Goal: Information Seeking & Learning: Learn about a topic

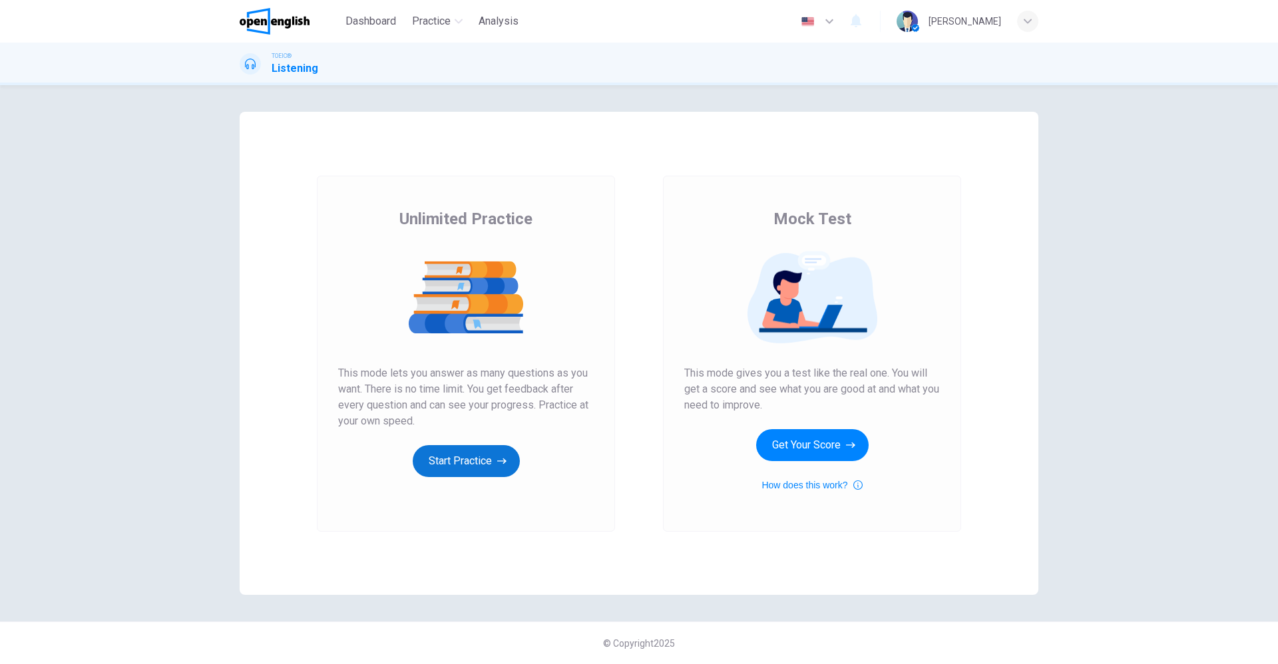
click at [467, 450] on button "Start Practice" at bounding box center [466, 461] width 107 height 32
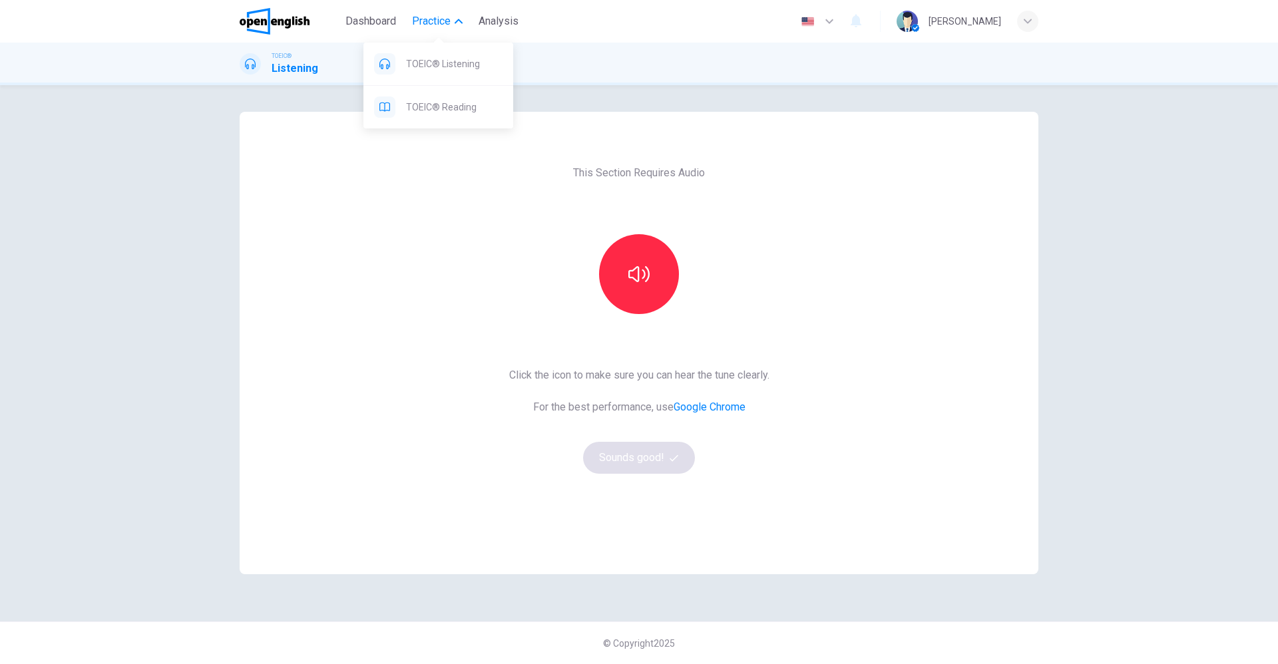
click at [429, 15] on span "Practice" at bounding box center [431, 21] width 39 height 16
click at [419, 22] on span "Practice" at bounding box center [431, 21] width 39 height 16
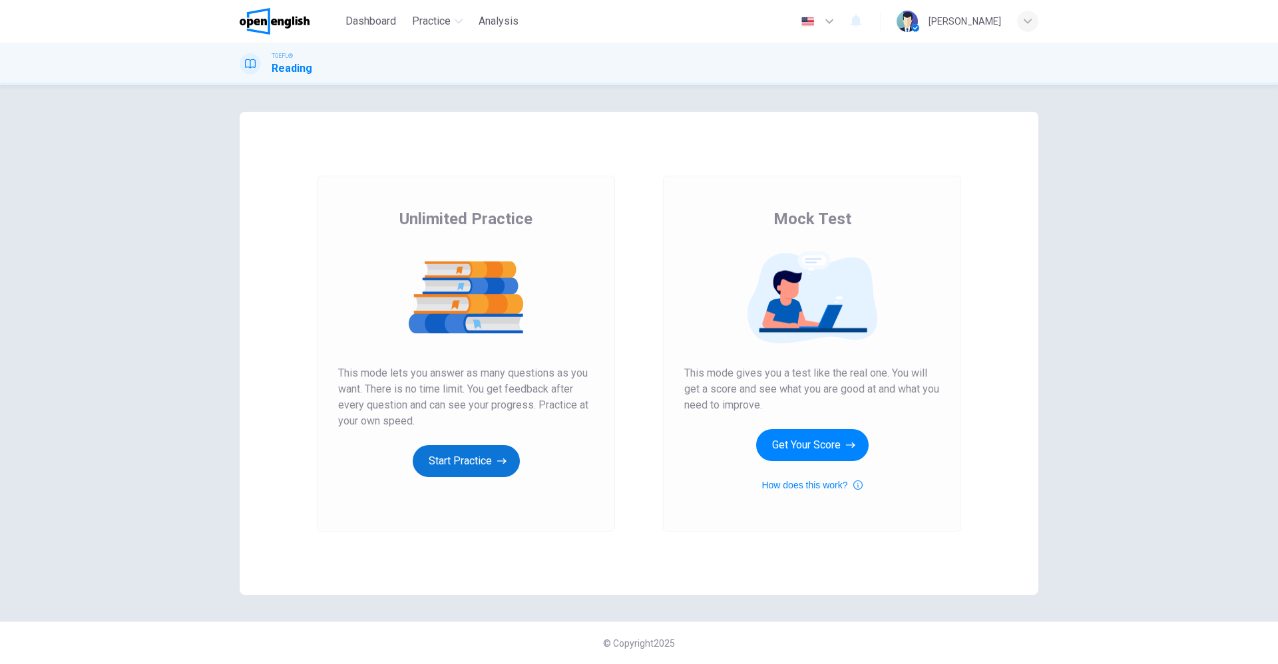
click at [464, 460] on button "Start Practice" at bounding box center [466, 461] width 107 height 32
click at [454, 464] on button "Start Practice" at bounding box center [466, 461] width 107 height 32
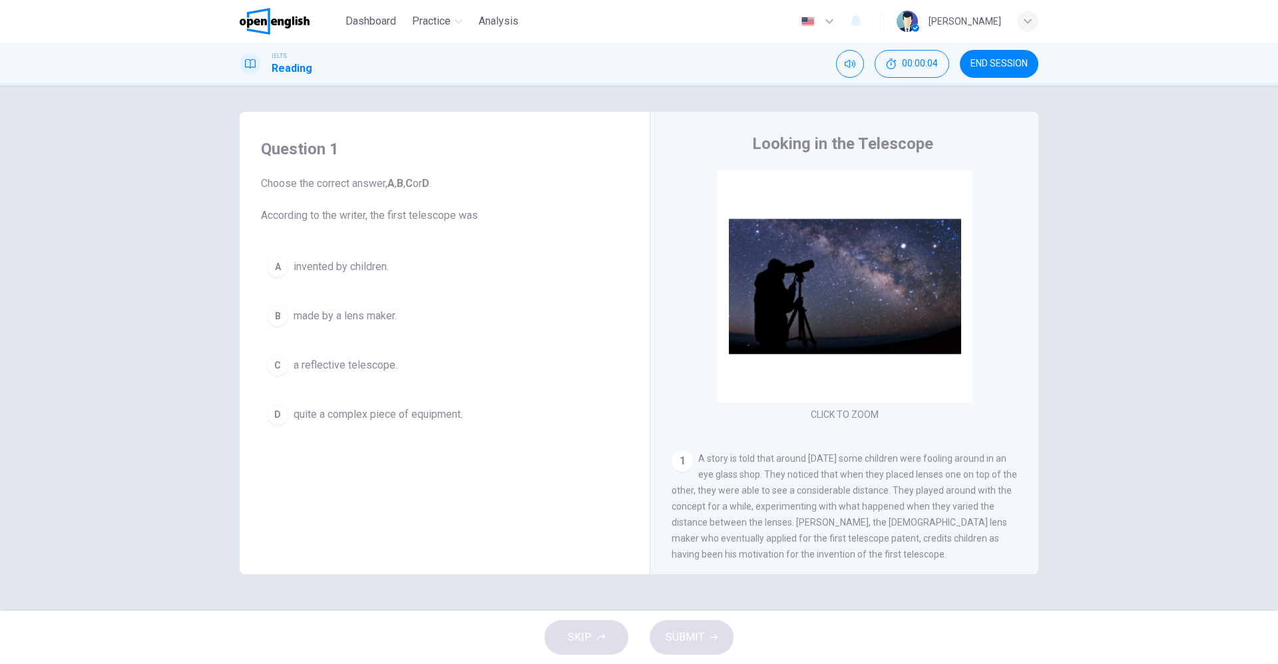
drag, startPoint x: 1035, startPoint y: 277, endPoint x: 1037, endPoint y: 354, distance: 76.6
click at [1037, 354] on div "Looking in the Telescope CLICK TO ZOOM Click to Zoom 1 A story is told that aro…" at bounding box center [843, 354] width 389 height 484
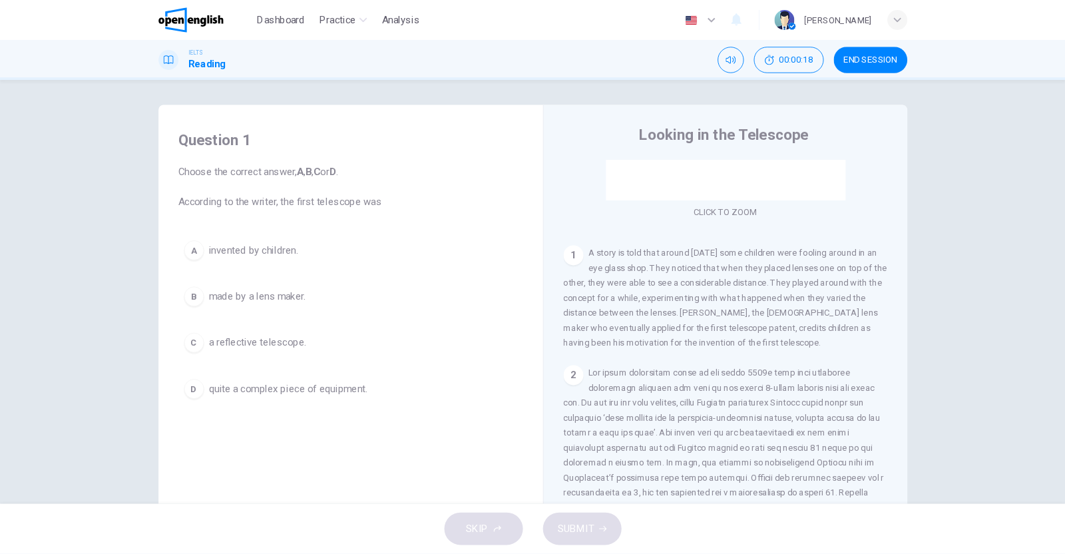
scroll to position [189, 0]
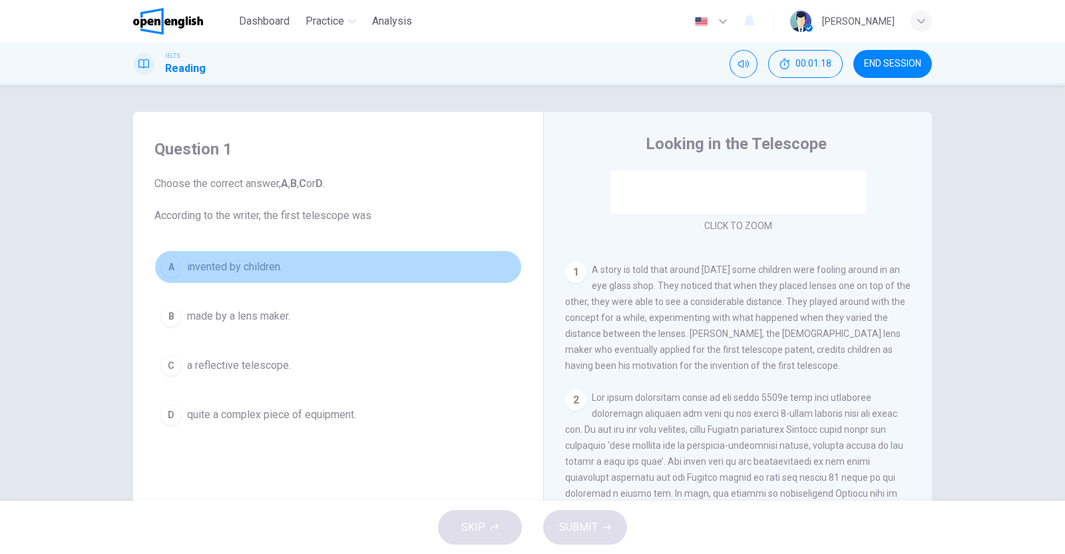
click at [161, 269] on div "A" at bounding box center [170, 266] width 21 height 21
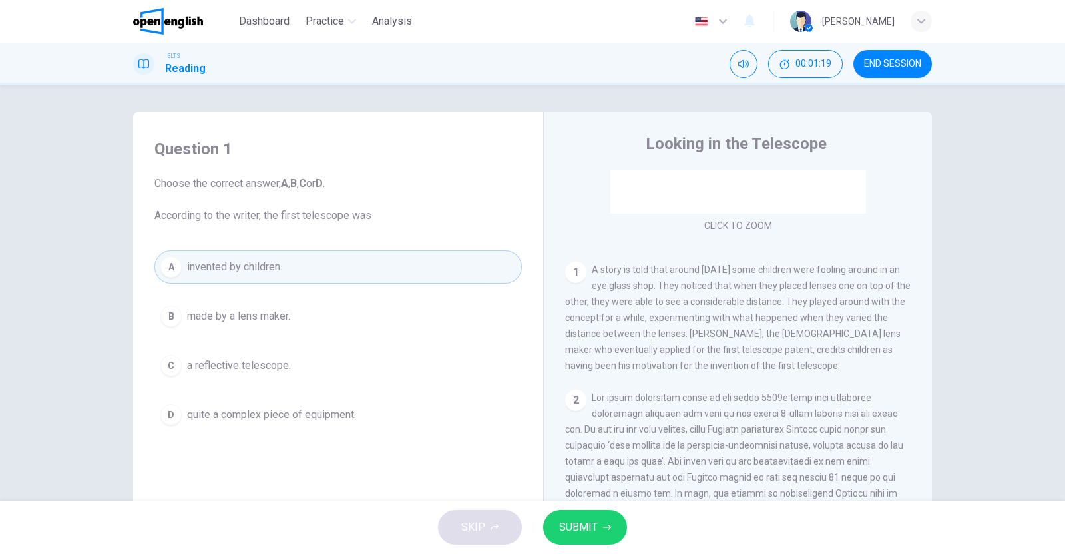
click at [590, 524] on span "SUBMIT" at bounding box center [578, 527] width 39 height 19
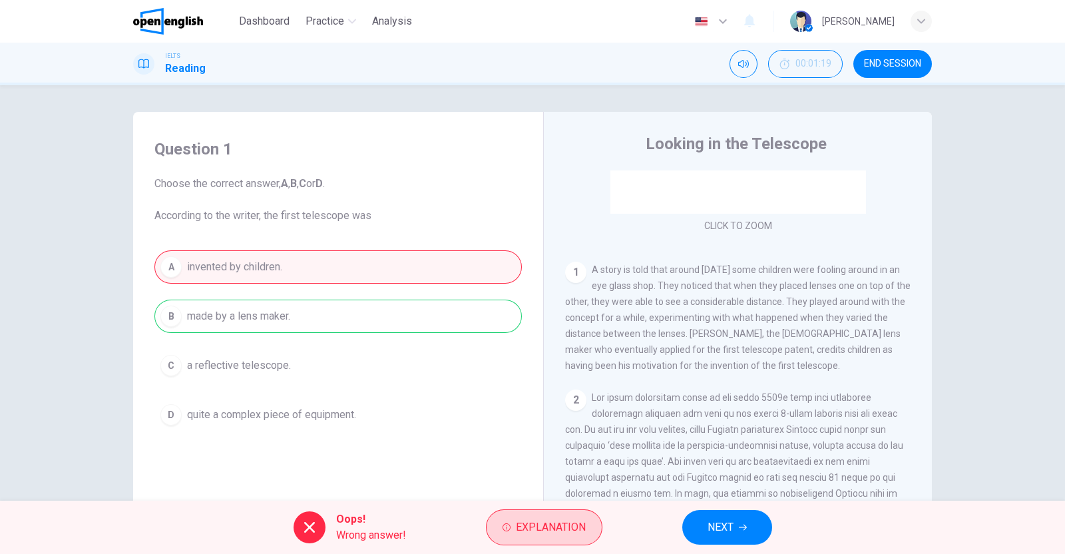
click at [566, 520] on span "Explanation" at bounding box center [551, 527] width 70 height 19
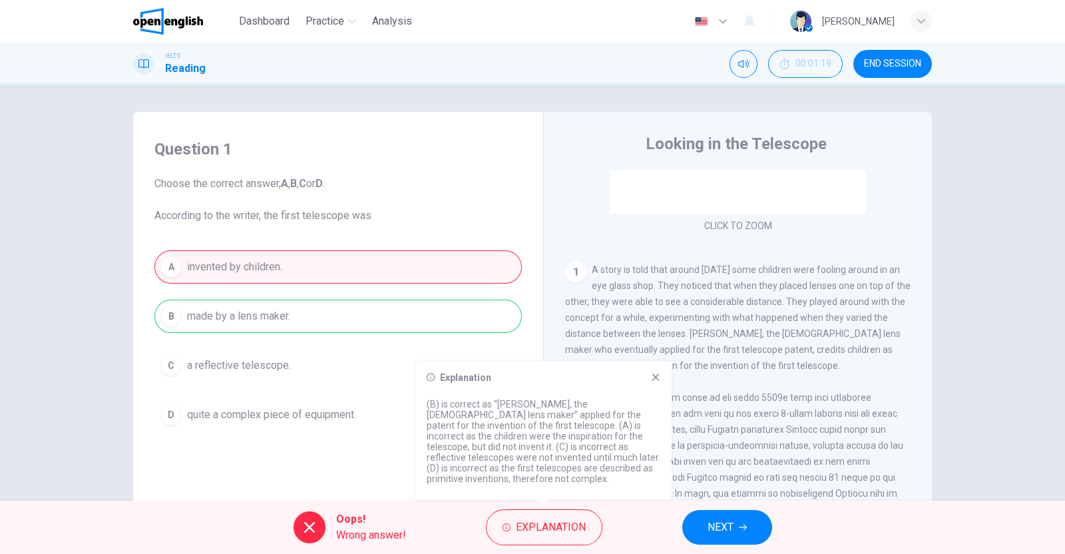
click at [656, 383] on icon at bounding box center [655, 377] width 11 height 11
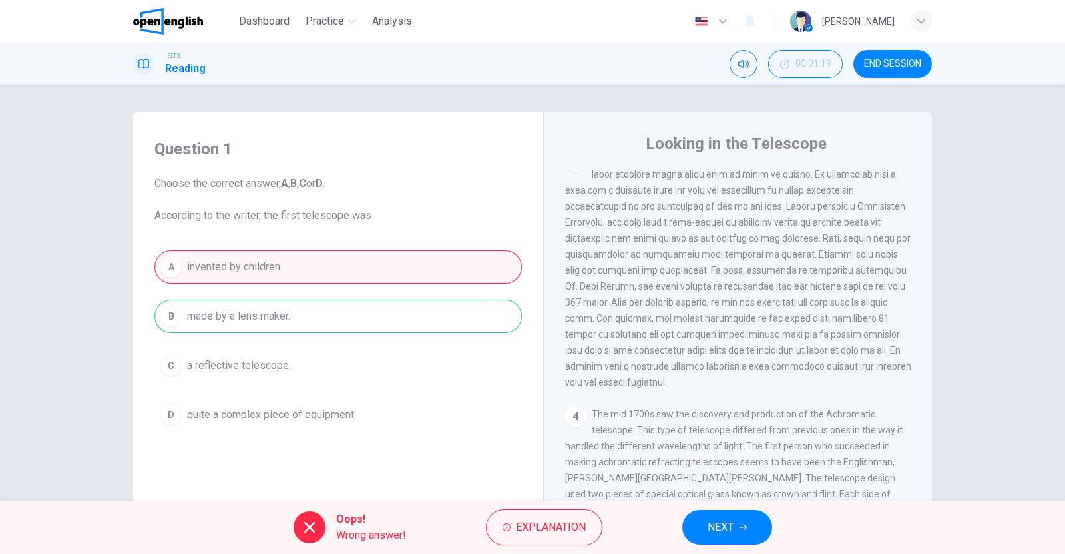
scroll to position [597, 0]
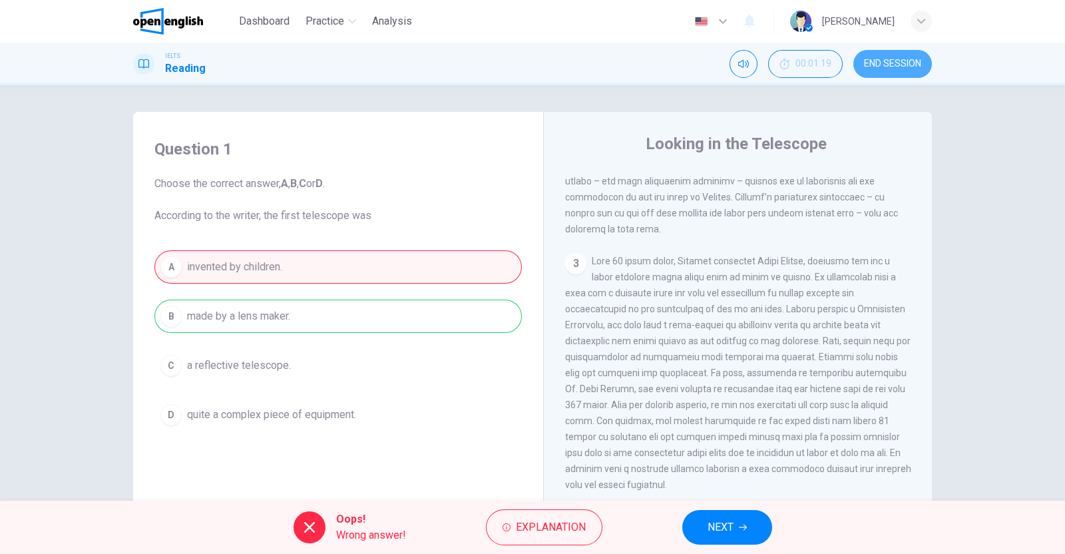
click at [890, 64] on span "END SESSION" at bounding box center [892, 64] width 57 height 11
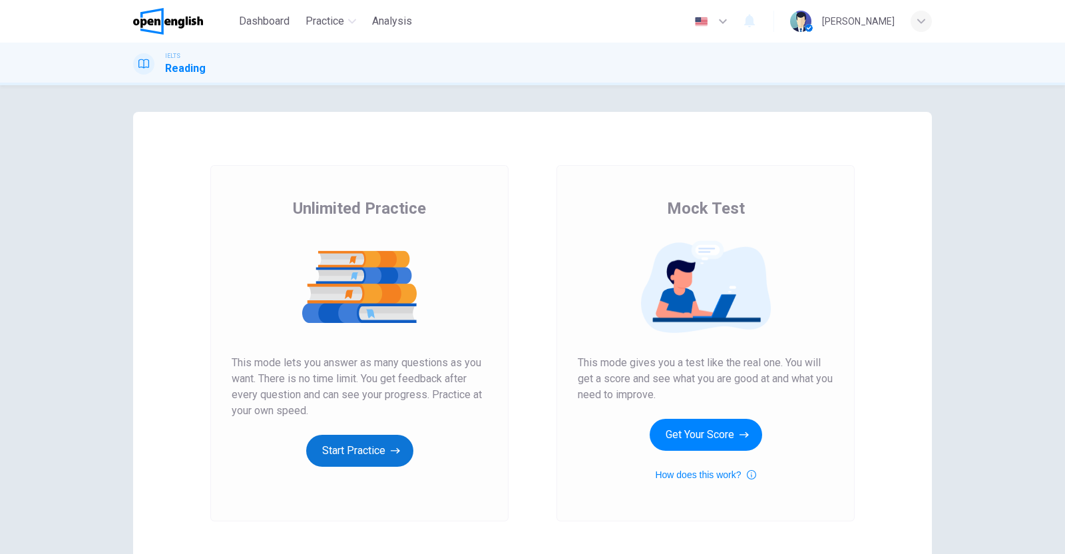
click at [357, 454] on button "Start Practice" at bounding box center [359, 450] width 107 height 32
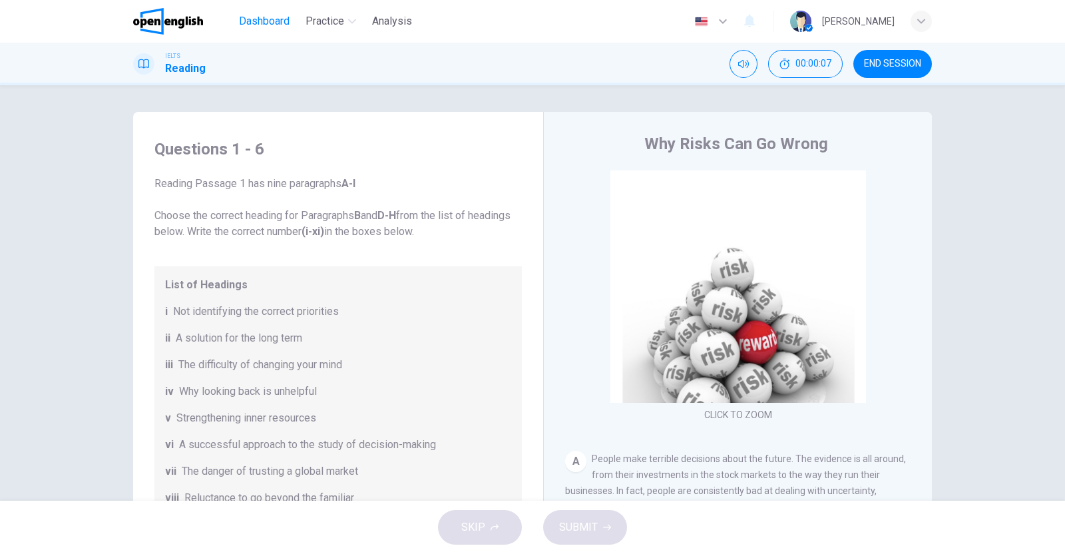
click at [258, 19] on span "Dashboard" at bounding box center [264, 21] width 51 height 16
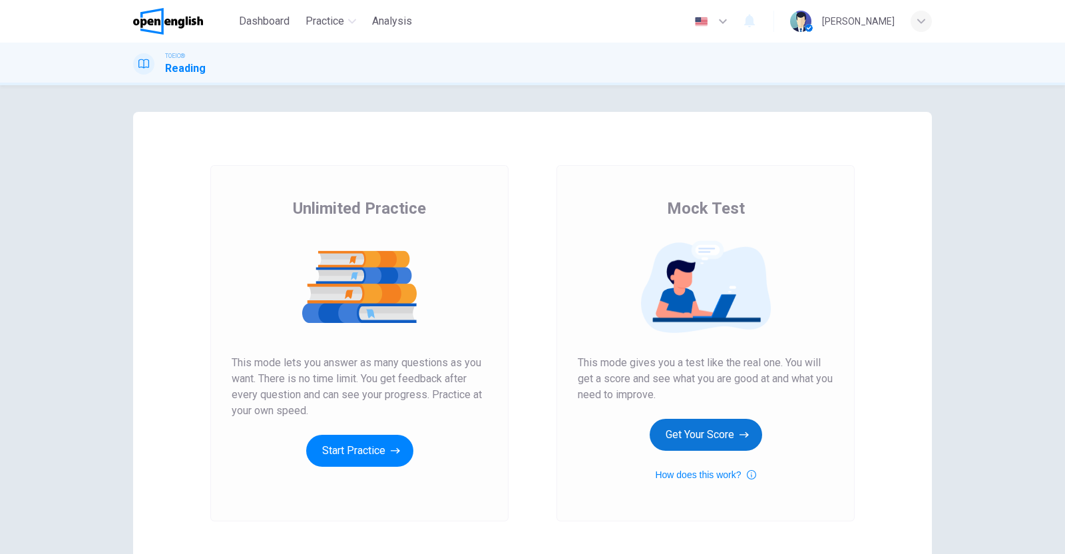
click at [709, 427] on button "Get Your Score" at bounding box center [705, 435] width 112 height 32
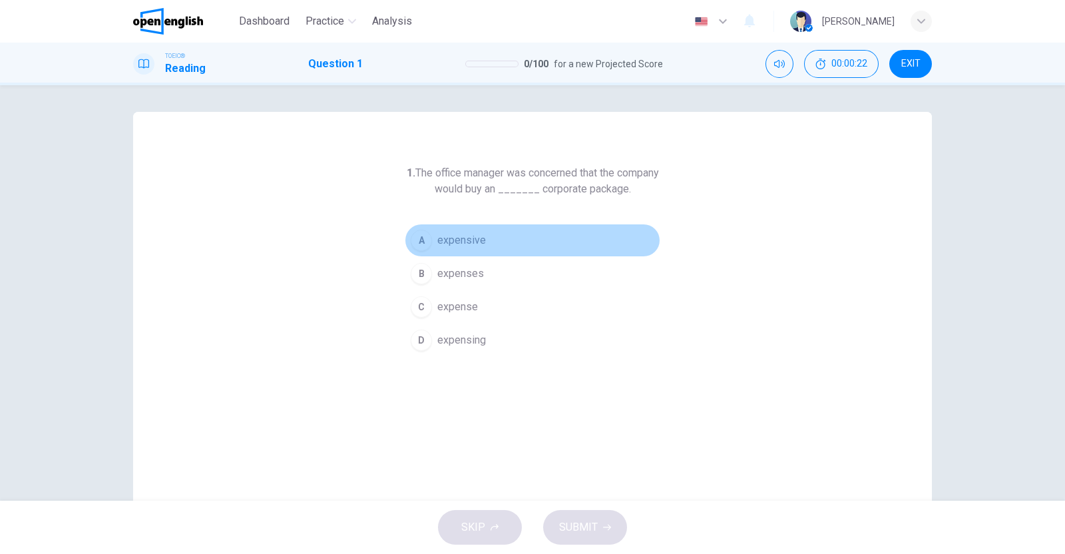
click at [413, 243] on div "A" at bounding box center [421, 240] width 21 height 21
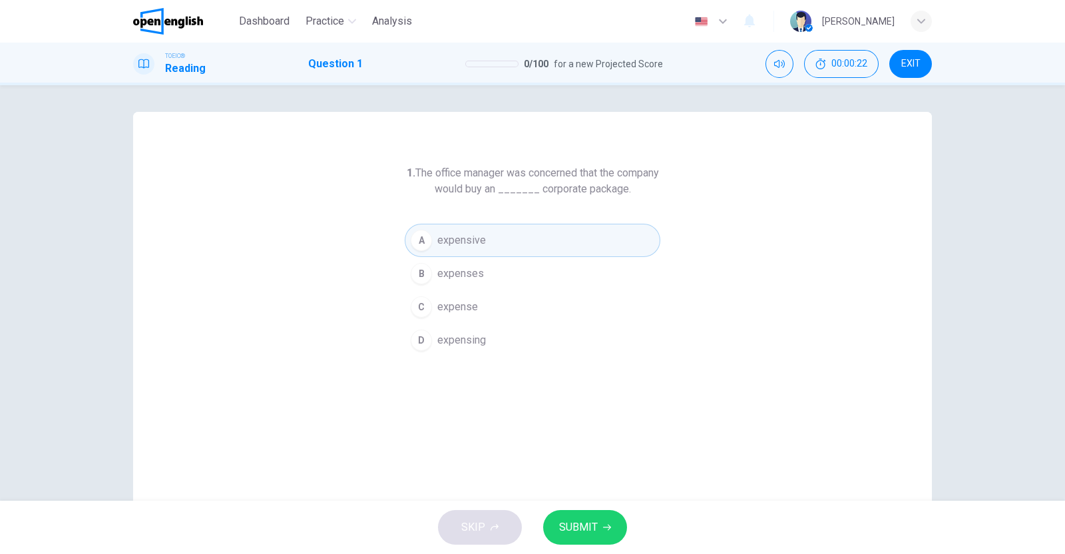
click at [585, 527] on span "SUBMIT" at bounding box center [578, 527] width 39 height 19
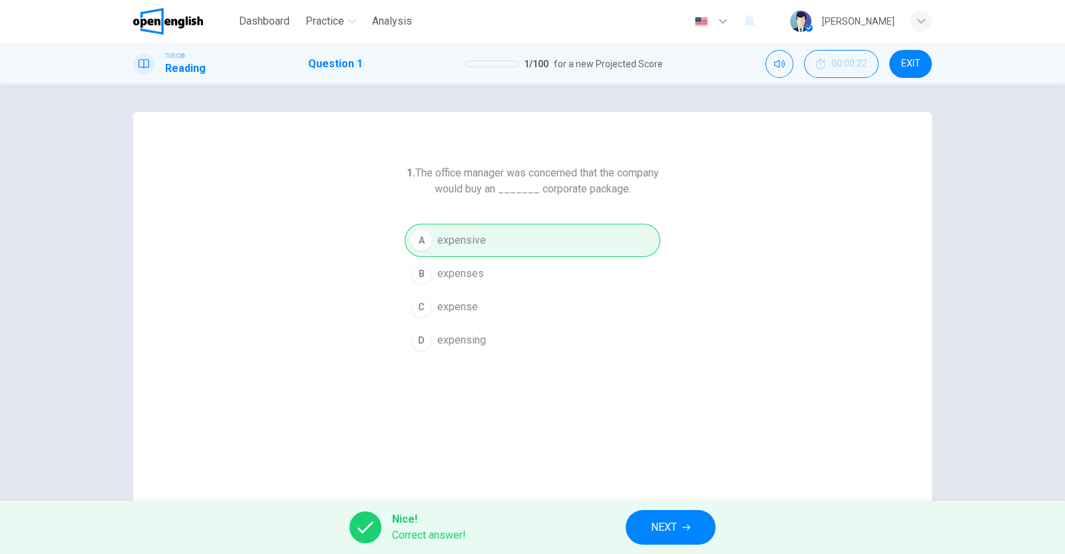
click at [676, 519] on span "NEXT" at bounding box center [664, 527] width 26 height 19
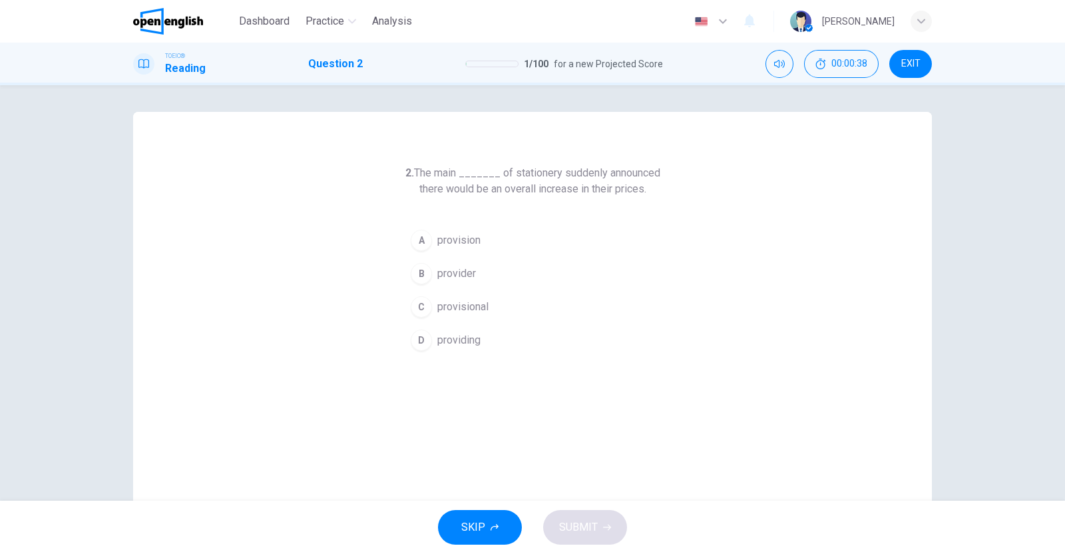
click at [418, 271] on div "B" at bounding box center [421, 273] width 21 height 21
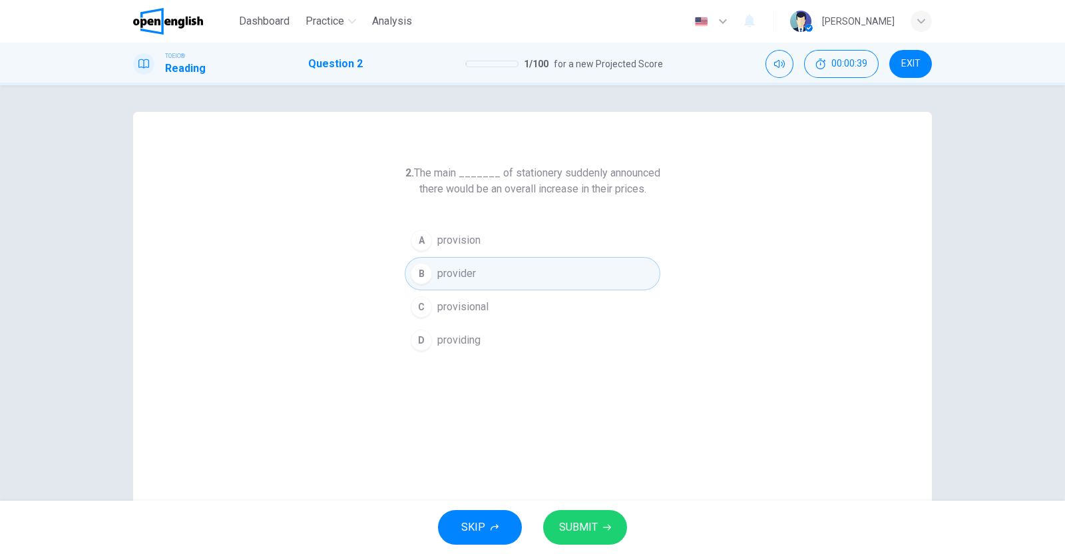
click at [576, 528] on span "SUBMIT" at bounding box center [578, 527] width 39 height 19
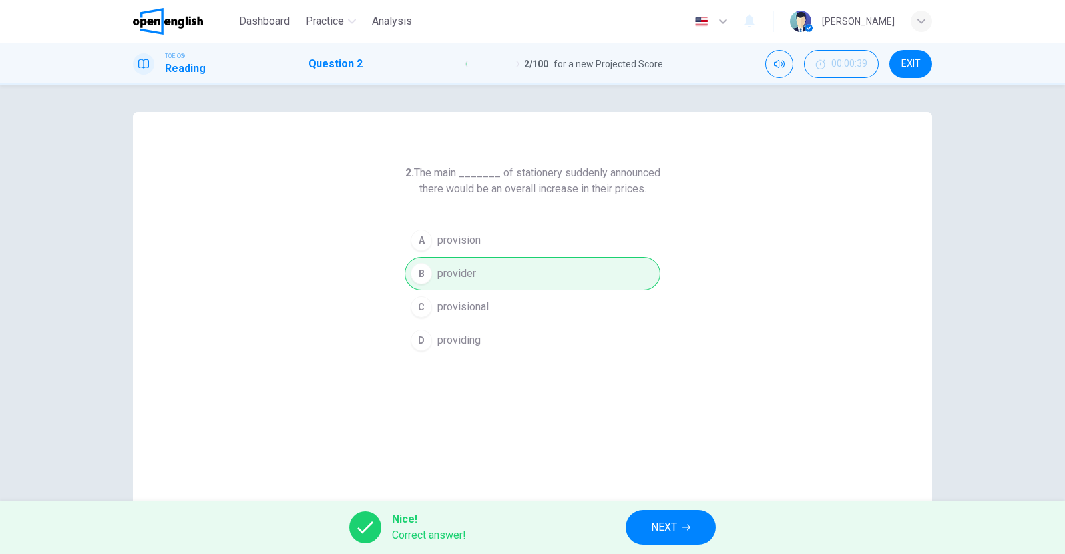
click at [674, 526] on span "NEXT" at bounding box center [664, 527] width 26 height 19
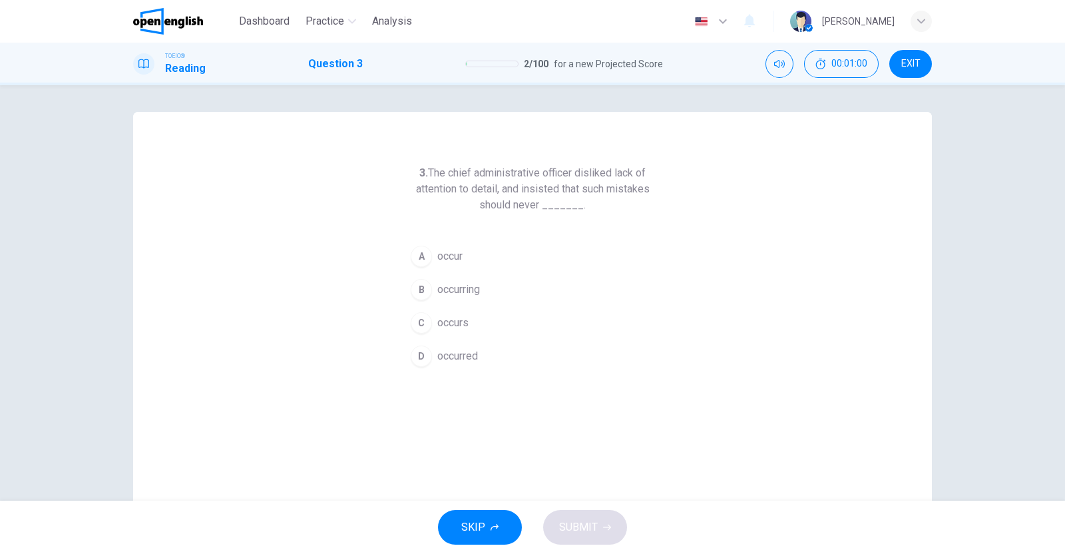
click at [415, 362] on div "D" at bounding box center [421, 355] width 21 height 21
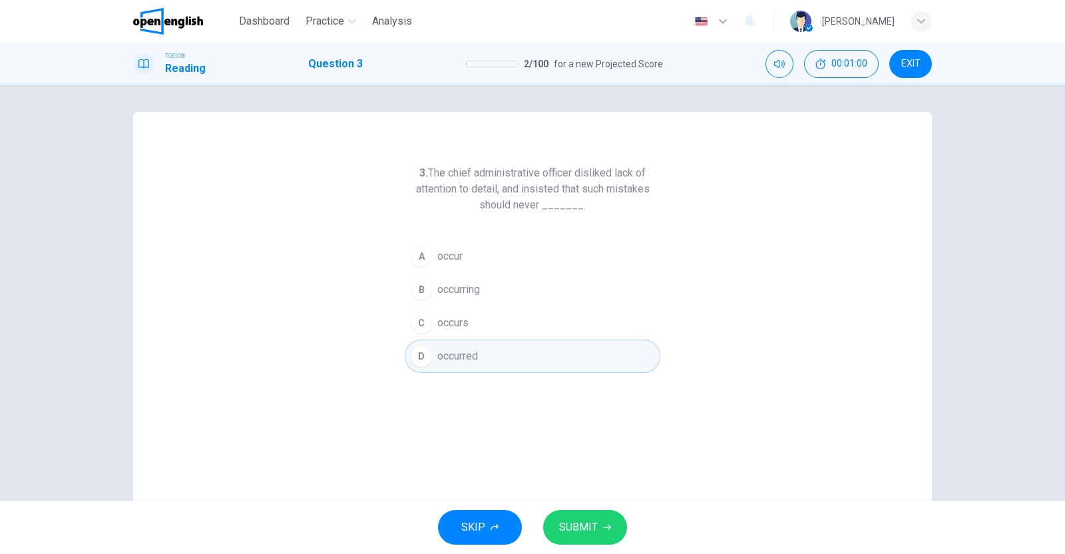
click at [606, 534] on button "SUBMIT" at bounding box center [585, 527] width 84 height 35
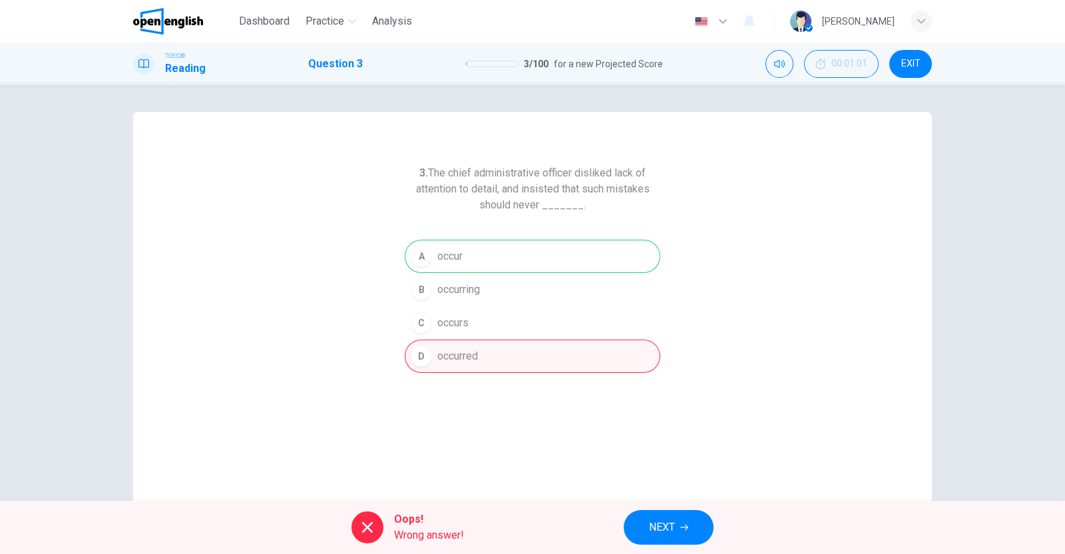
click at [675, 524] on span "NEXT" at bounding box center [662, 527] width 26 height 19
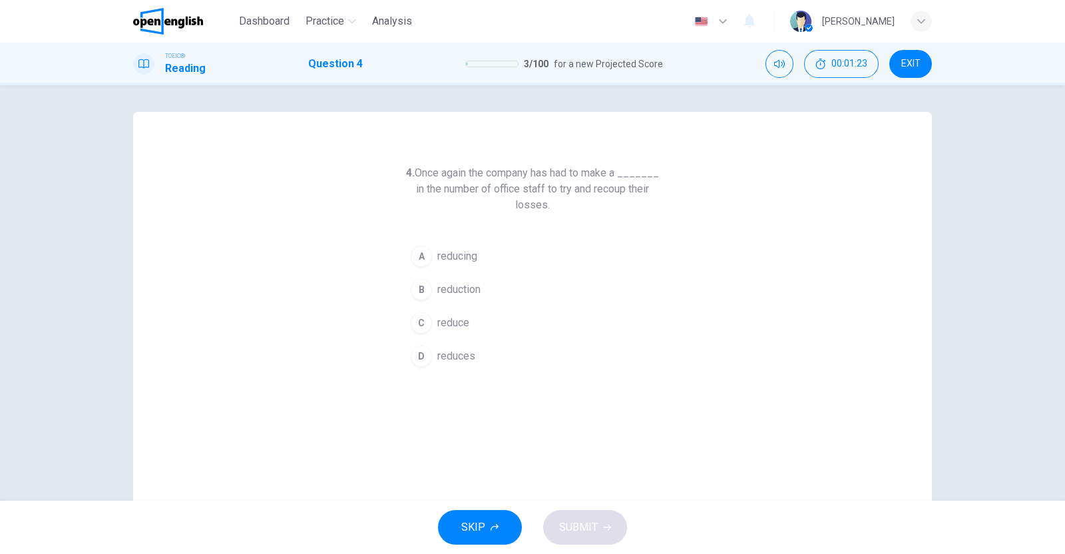
click at [414, 259] on div "A" at bounding box center [421, 256] width 21 height 21
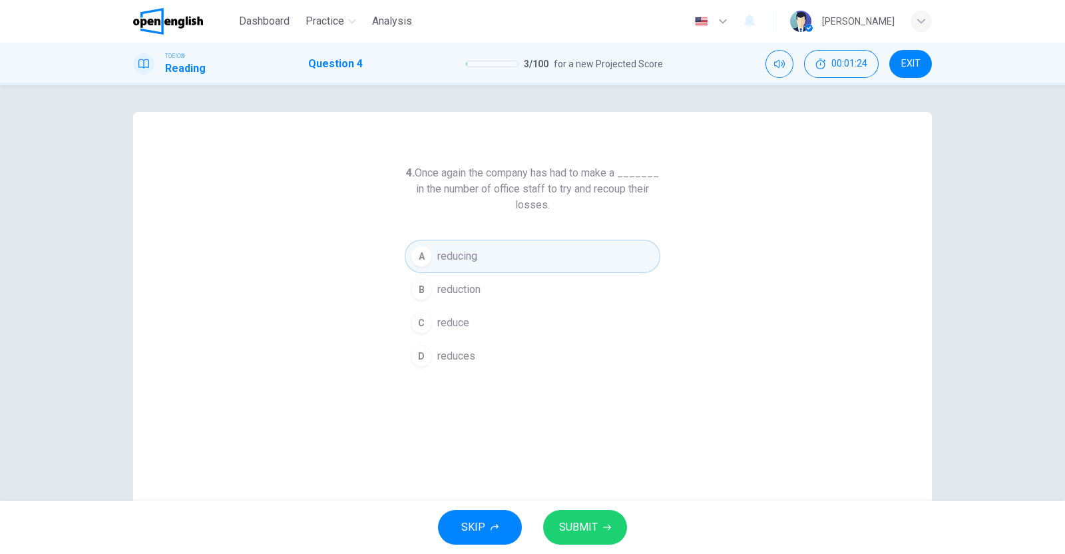
click at [576, 528] on span "SUBMIT" at bounding box center [578, 527] width 39 height 19
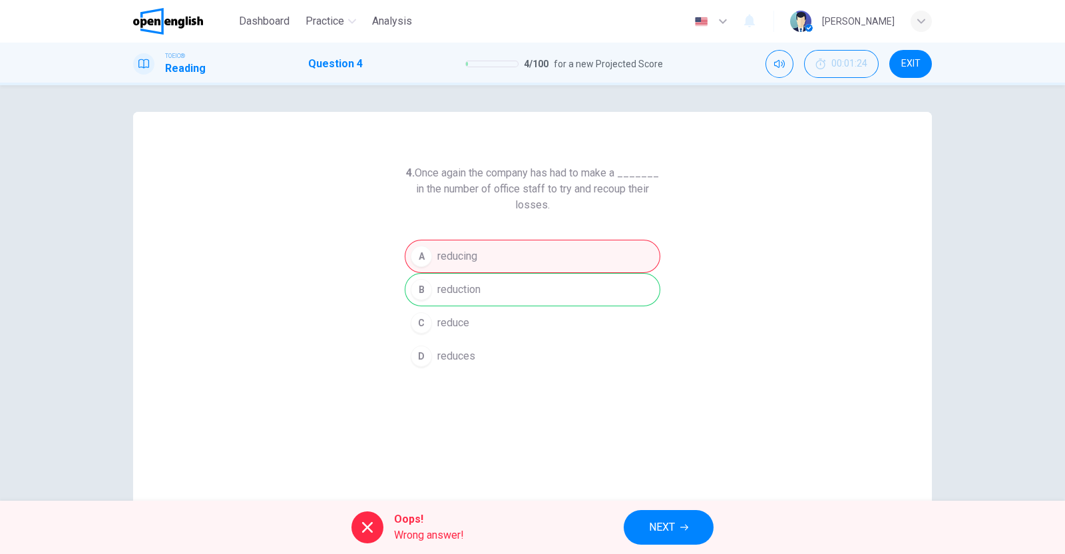
click at [676, 527] on button "NEXT" at bounding box center [668, 527] width 90 height 35
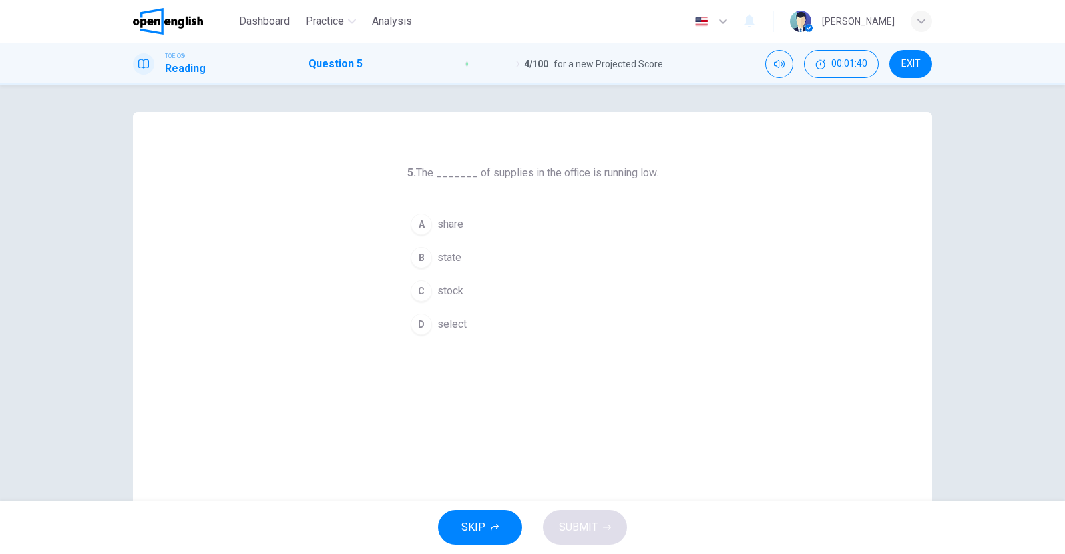
click at [418, 286] on div "C" at bounding box center [421, 290] width 21 height 21
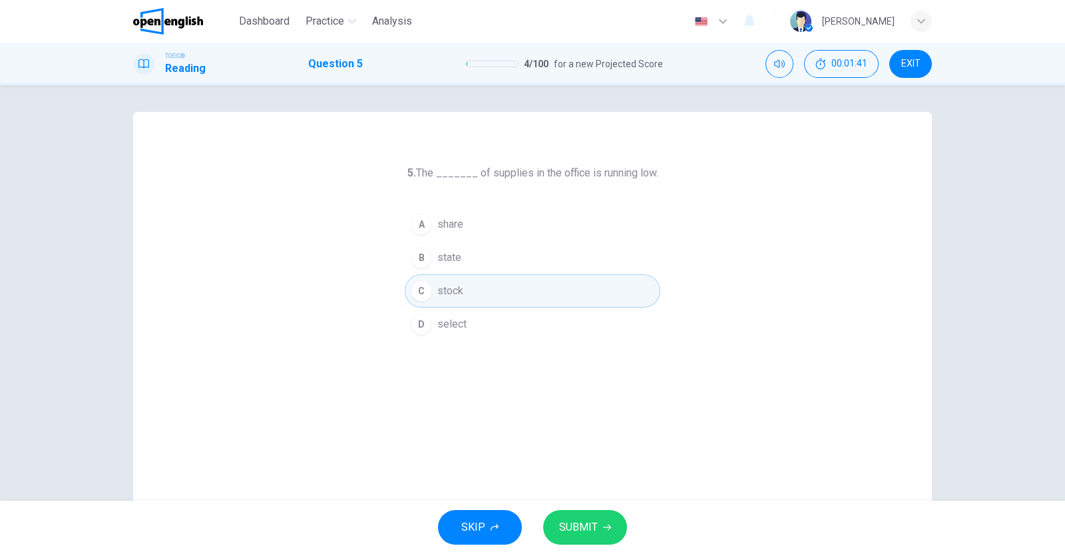
click at [591, 528] on span "SUBMIT" at bounding box center [578, 527] width 39 height 19
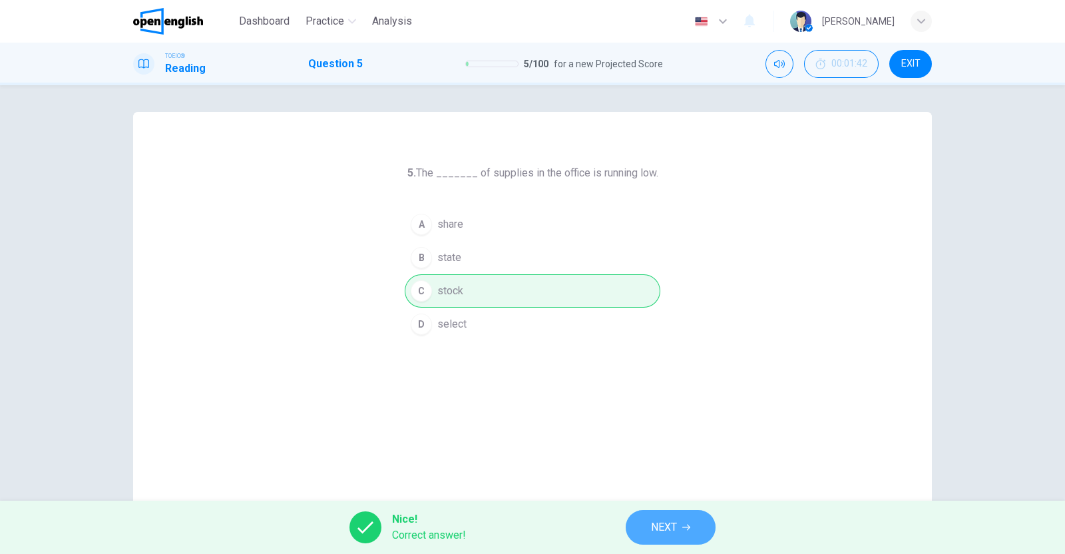
click at [679, 529] on button "NEXT" at bounding box center [670, 527] width 90 height 35
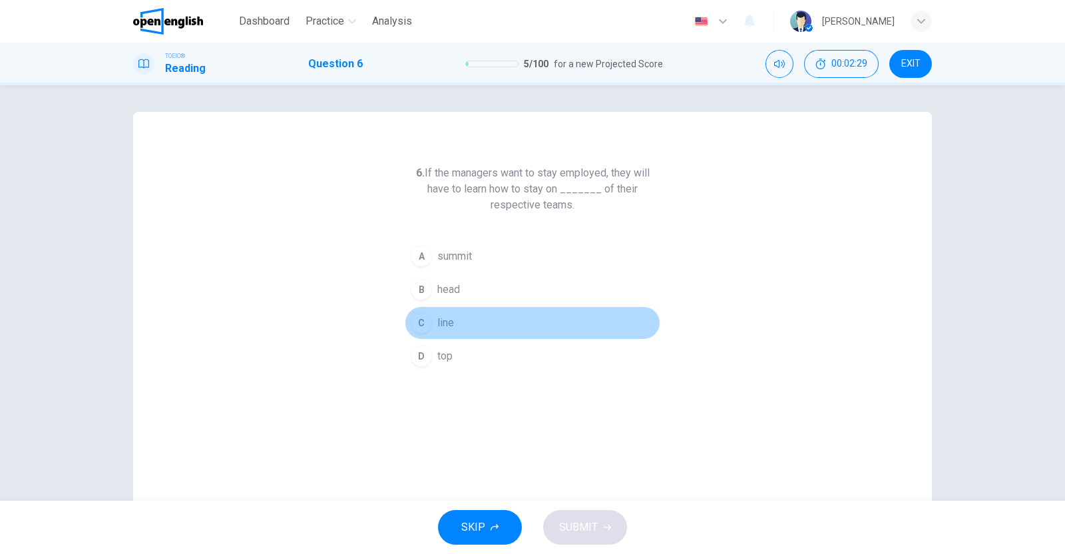
click at [417, 315] on div "C" at bounding box center [421, 322] width 21 height 21
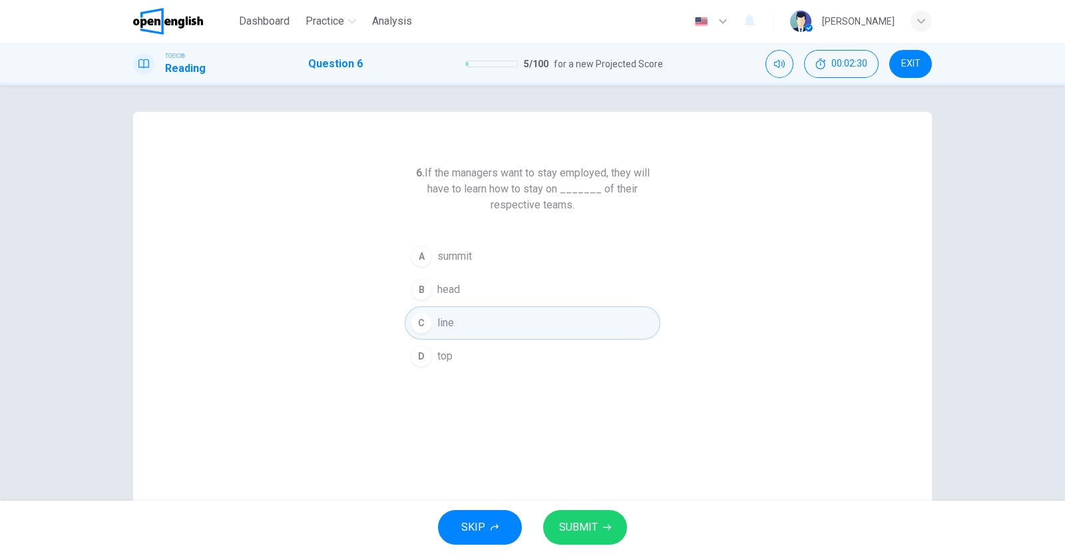
drag, startPoint x: 569, startPoint y: 523, endPoint x: 574, endPoint y: 497, distance: 26.5
click at [569, 524] on span "SUBMIT" at bounding box center [578, 527] width 39 height 19
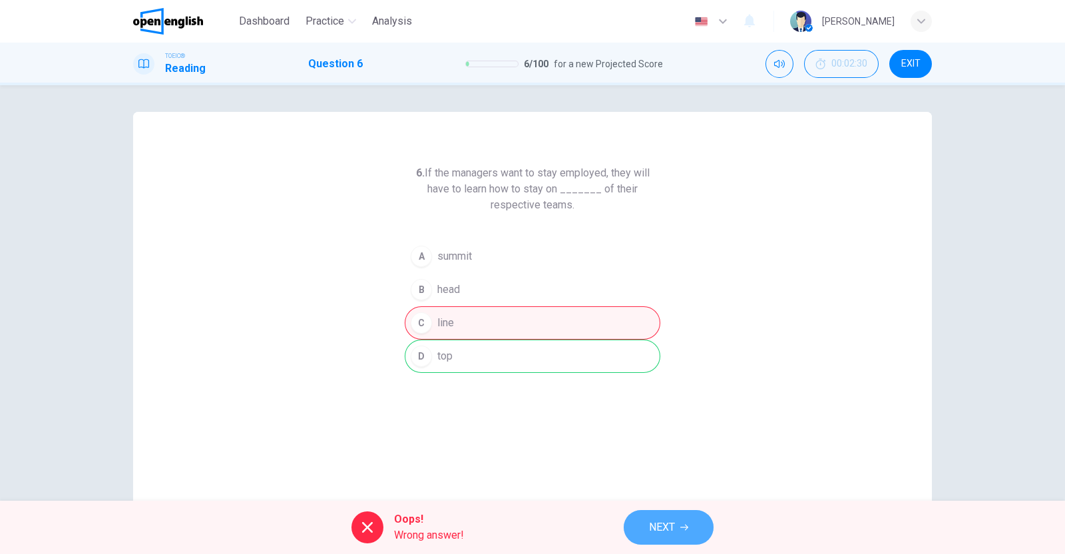
click at [686, 527] on icon "button" at bounding box center [684, 527] width 8 height 8
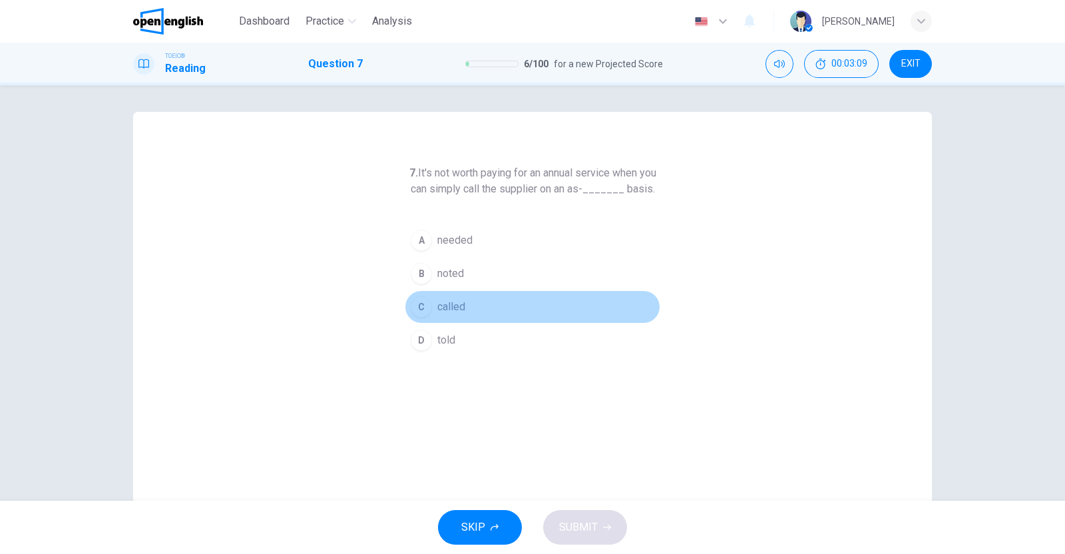
click at [422, 317] on div "C" at bounding box center [421, 306] width 21 height 21
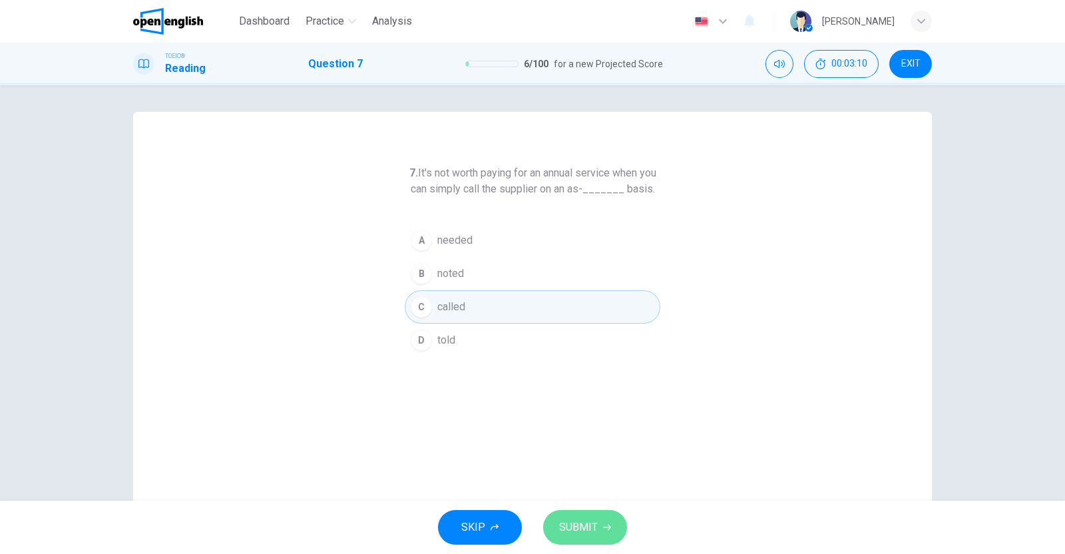
click at [578, 522] on span "SUBMIT" at bounding box center [578, 527] width 39 height 19
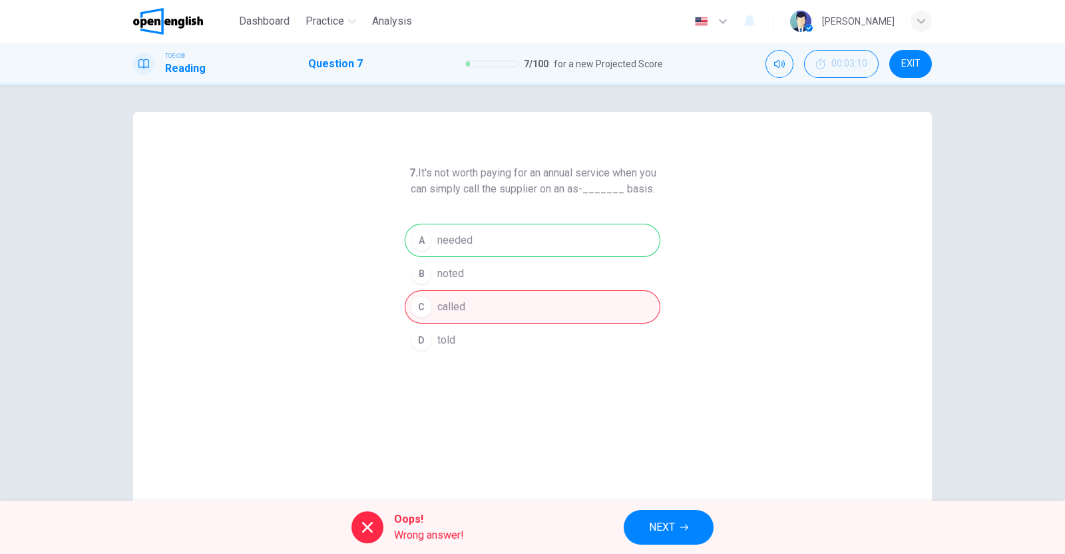
click at [663, 527] on span "NEXT" at bounding box center [662, 527] width 26 height 19
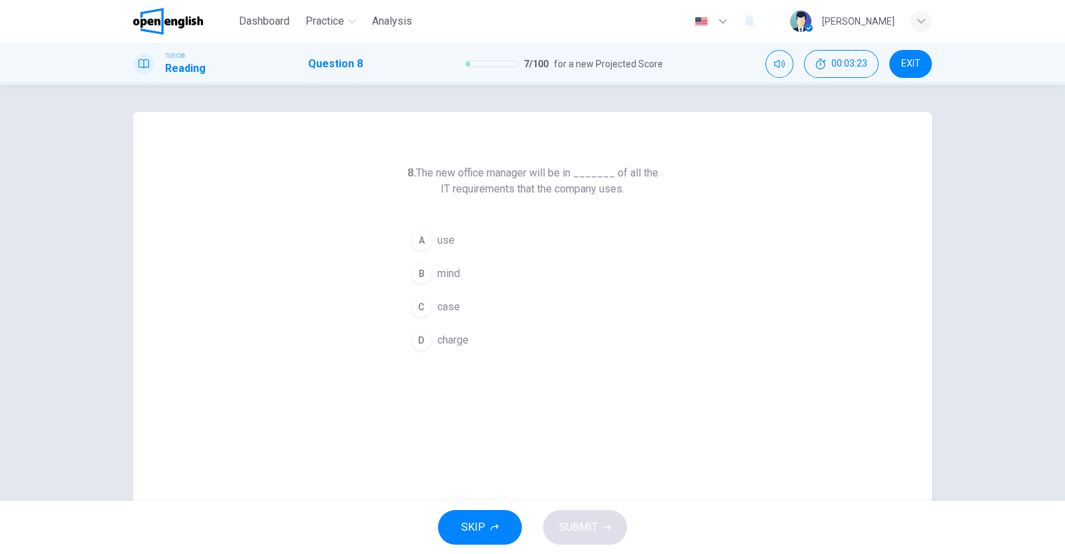
click at [417, 241] on div "A" at bounding box center [421, 240] width 21 height 21
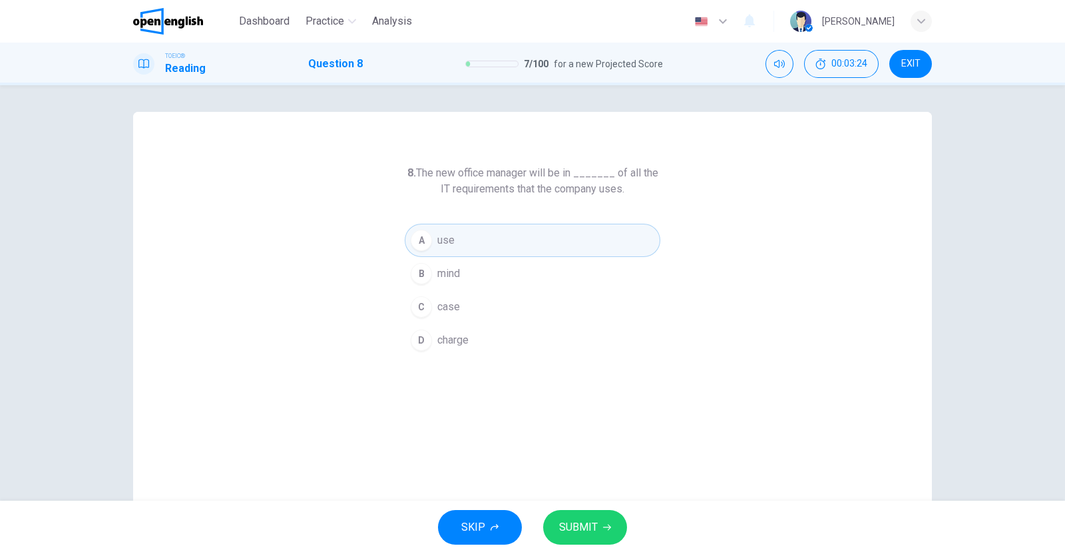
click at [570, 529] on span "SUBMIT" at bounding box center [578, 527] width 39 height 19
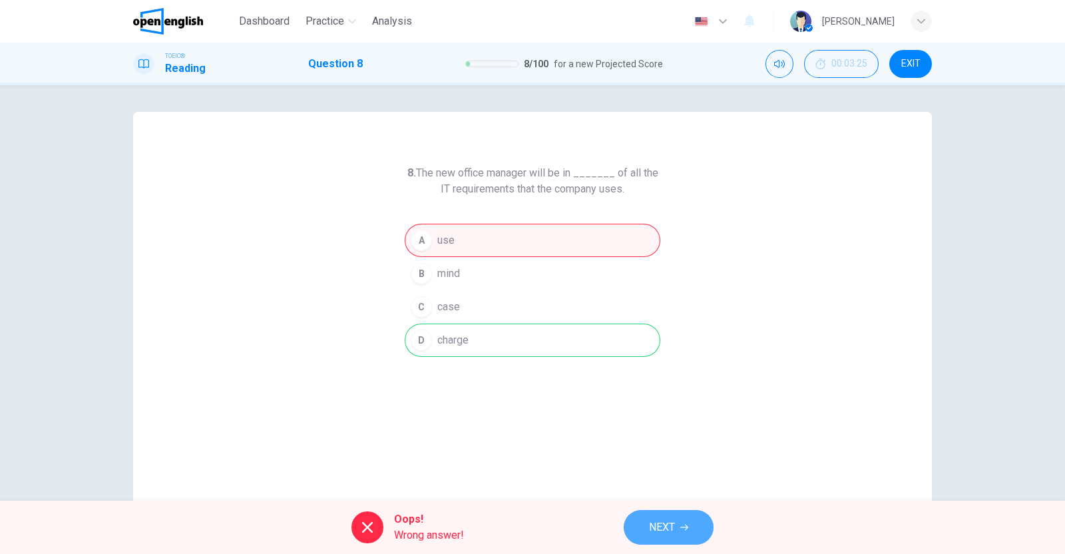
click at [701, 530] on button "NEXT" at bounding box center [668, 527] width 90 height 35
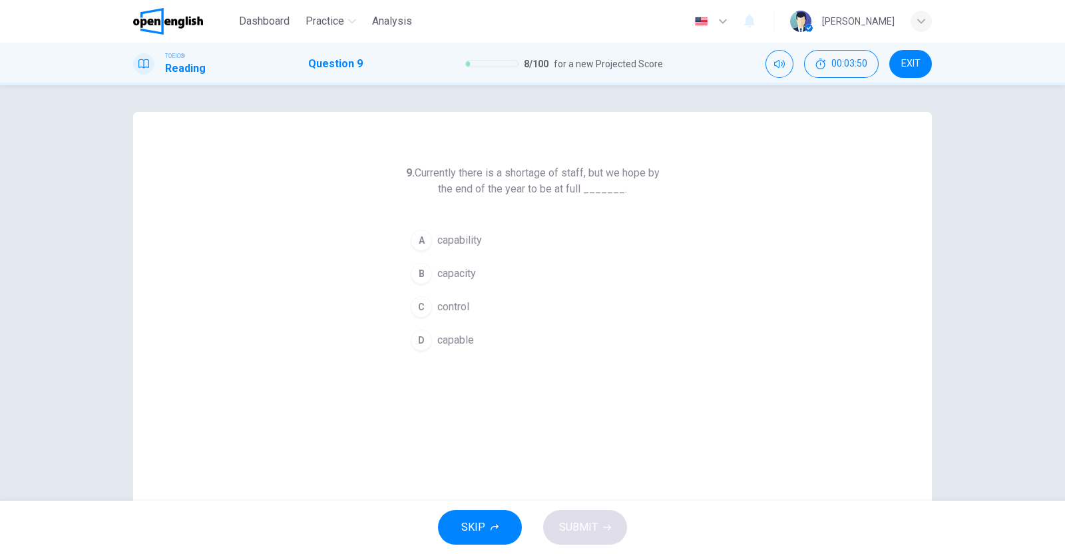
click at [412, 274] on div "B" at bounding box center [421, 273] width 21 height 21
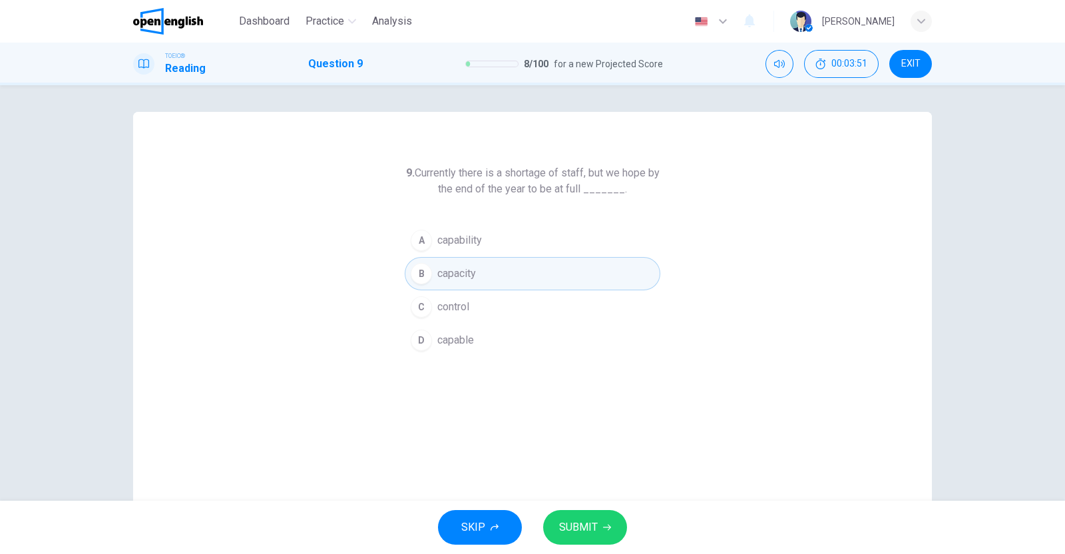
click at [569, 514] on button "SUBMIT" at bounding box center [585, 527] width 84 height 35
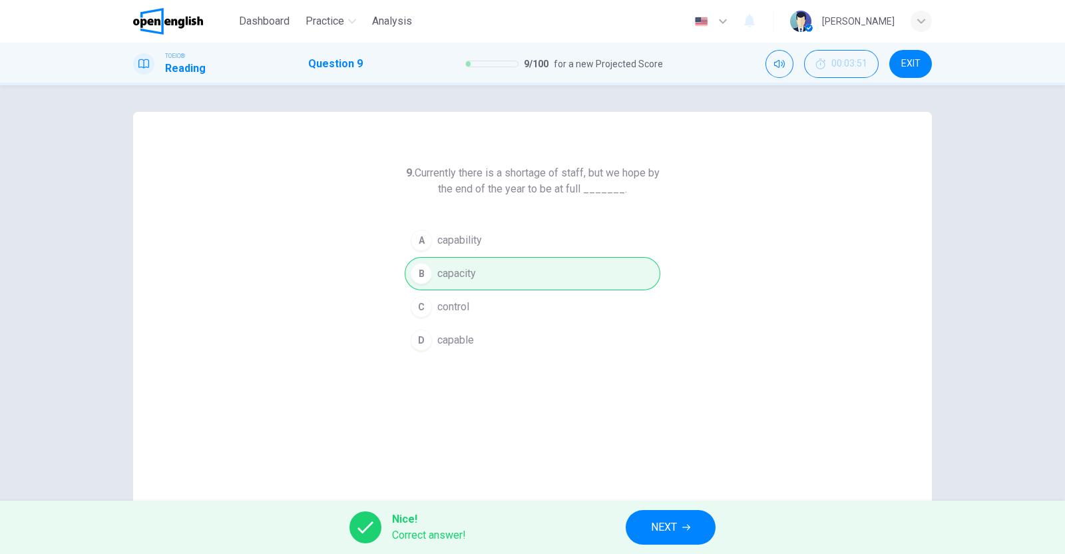
click at [685, 530] on icon "button" at bounding box center [686, 527] width 8 height 8
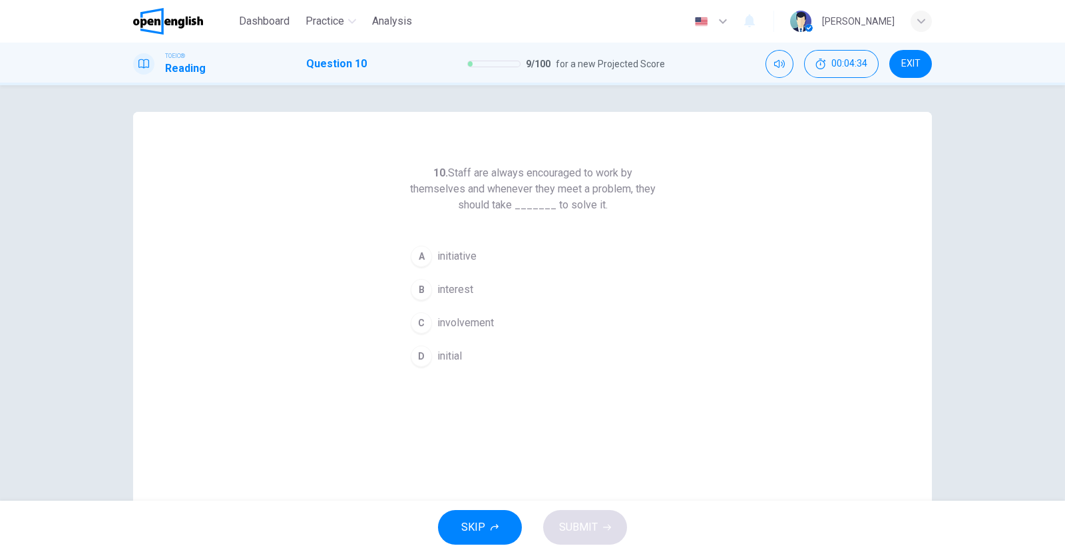
click at [415, 287] on div "B" at bounding box center [421, 289] width 21 height 21
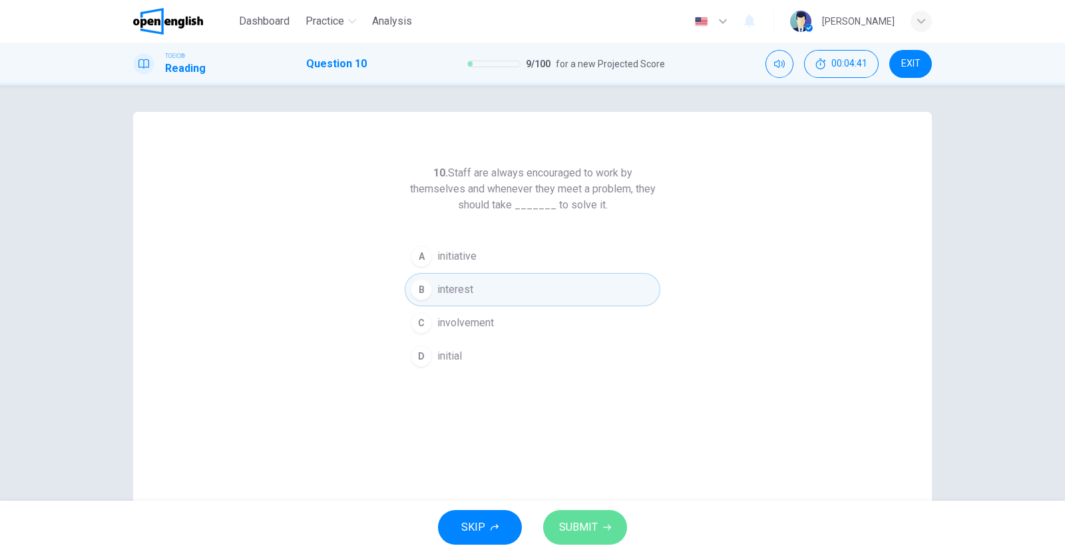
click at [605, 533] on button "SUBMIT" at bounding box center [585, 527] width 84 height 35
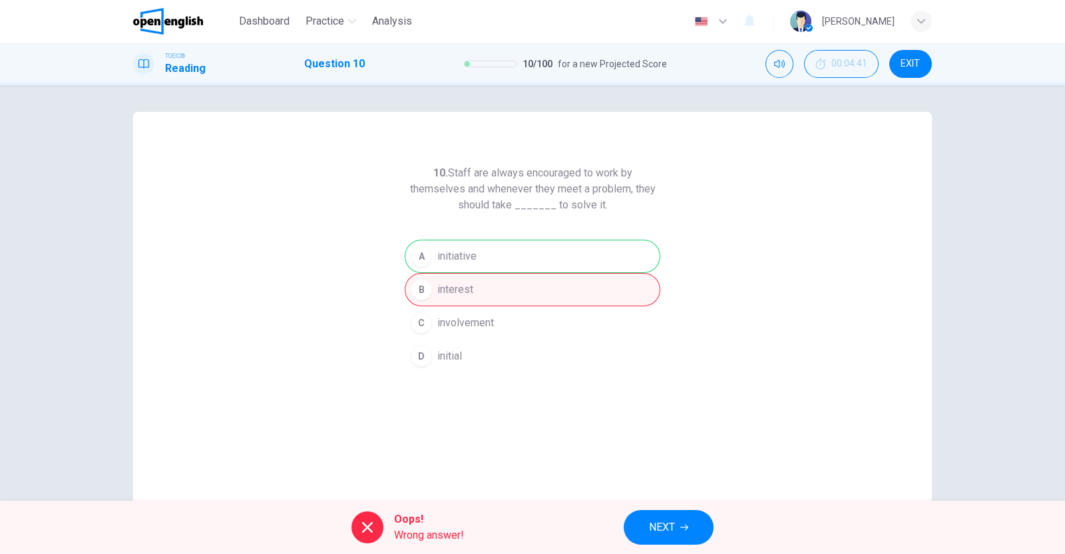
click at [691, 536] on button "NEXT" at bounding box center [668, 527] width 90 height 35
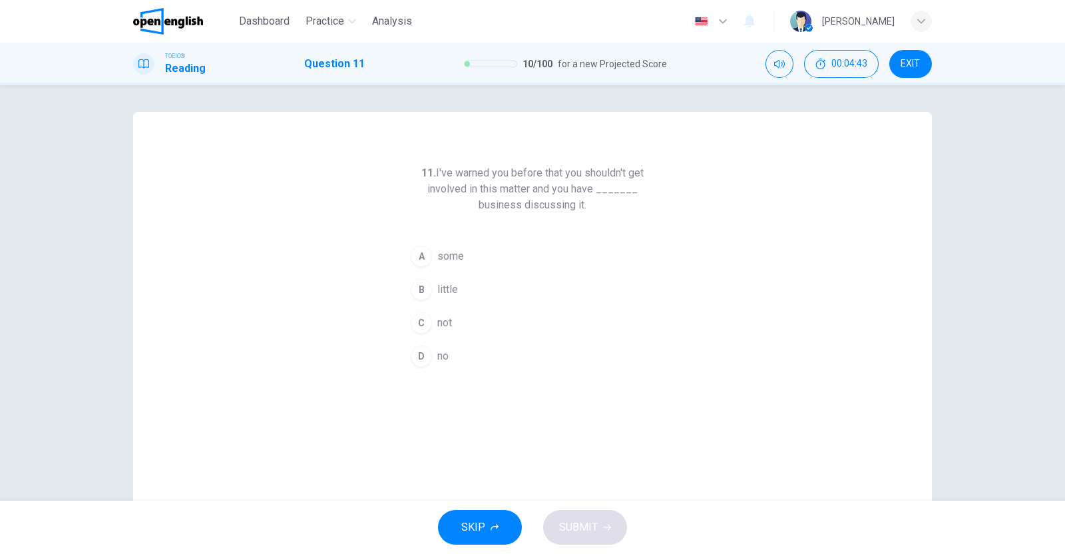
click at [902, 61] on span "EXIT" at bounding box center [909, 64] width 19 height 11
